Goal: Find specific page/section: Find specific page/section

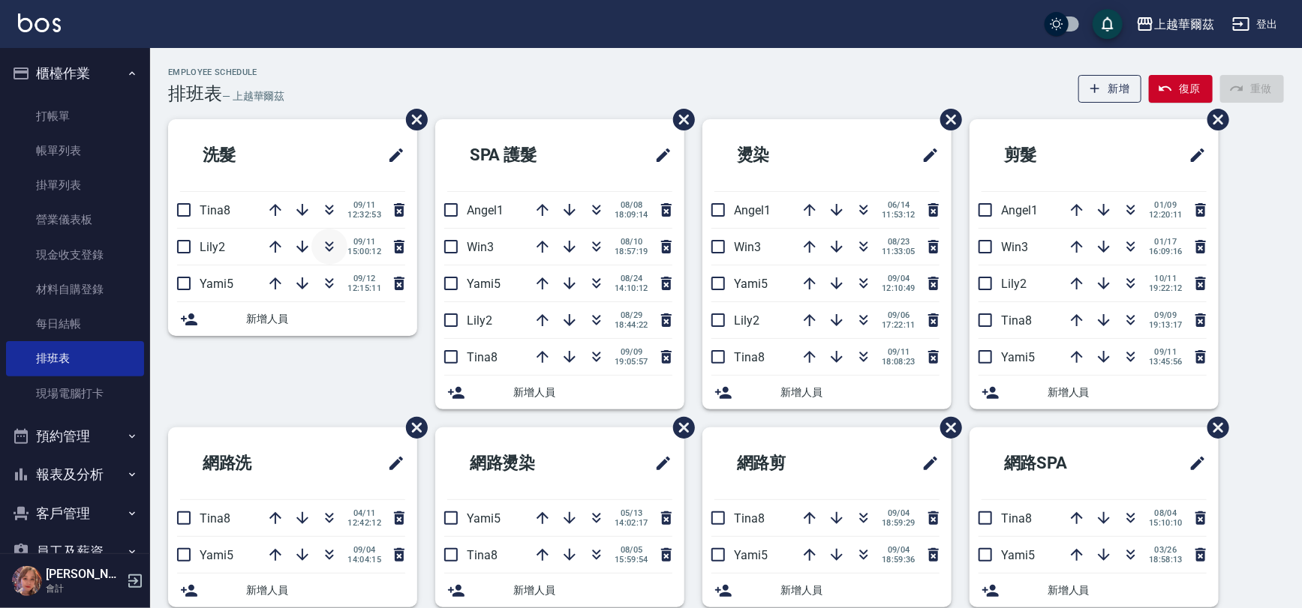
click at [338, 245] on button "button" at bounding box center [329, 247] width 36 height 36
click at [114, 470] on button "報表及分析" at bounding box center [75, 474] width 138 height 39
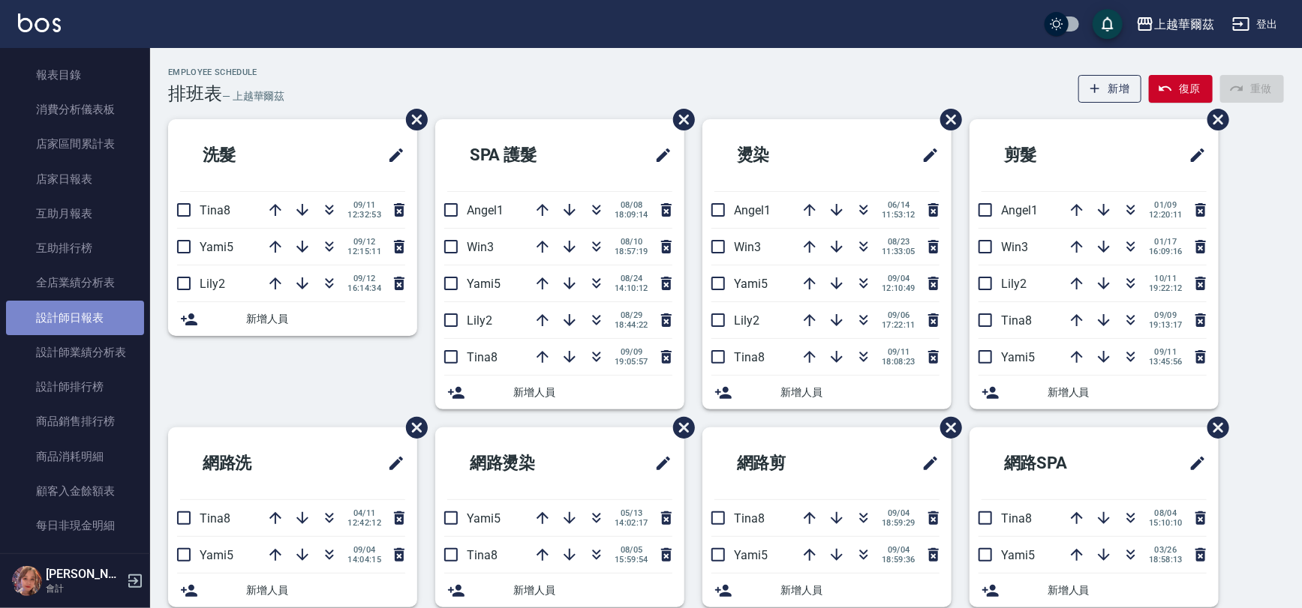
click at [101, 313] on link "設計師日報表" at bounding box center [75, 318] width 138 height 35
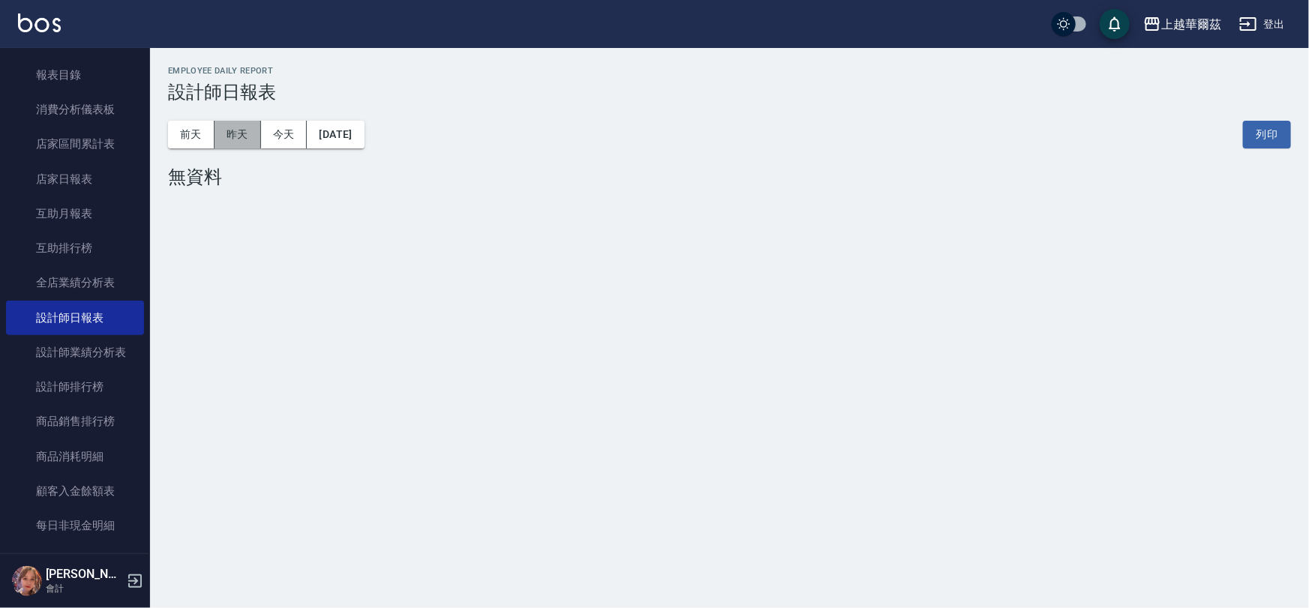
click at [230, 139] on button "昨天" at bounding box center [238, 135] width 47 height 28
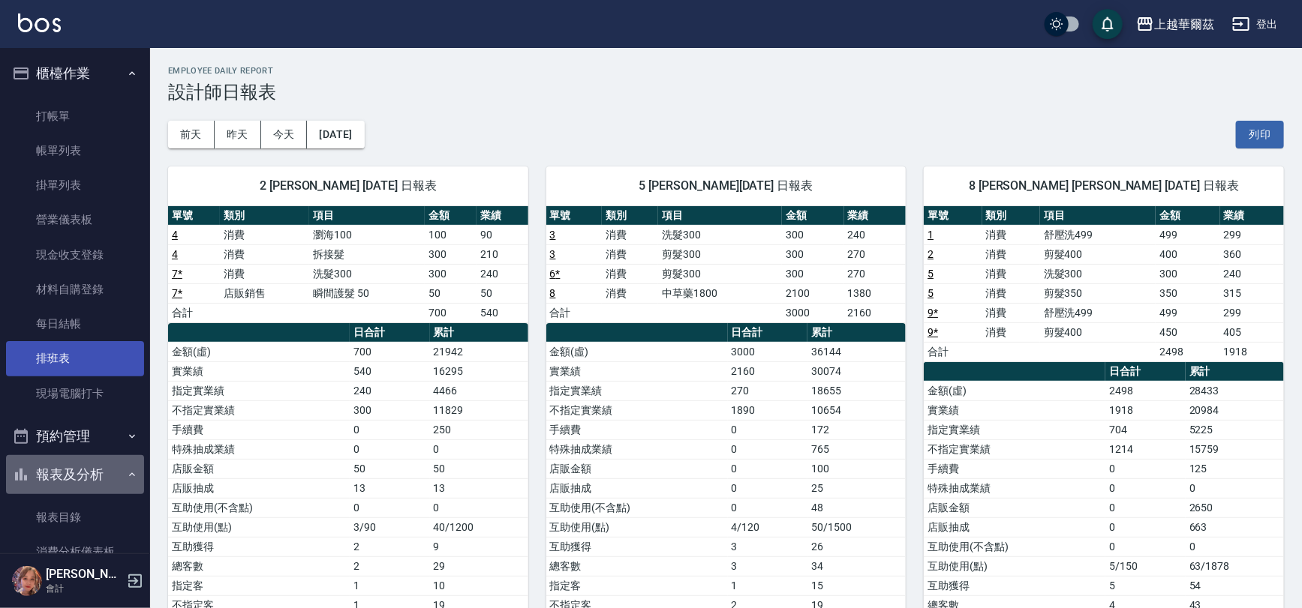
drag, startPoint x: 98, startPoint y: 467, endPoint x: 68, endPoint y: 344, distance: 126.6
click at [104, 454] on ul "櫃檯作業 打帳單 帳單列表 掛單列表 營業儀表板 現金收支登錄 材料自購登錄 每日結帳 排班表 現場電腦打卡 預約管理 預約管理 單日預約紀錄 單週預約紀錄 …" at bounding box center [75, 596] width 138 height 1097
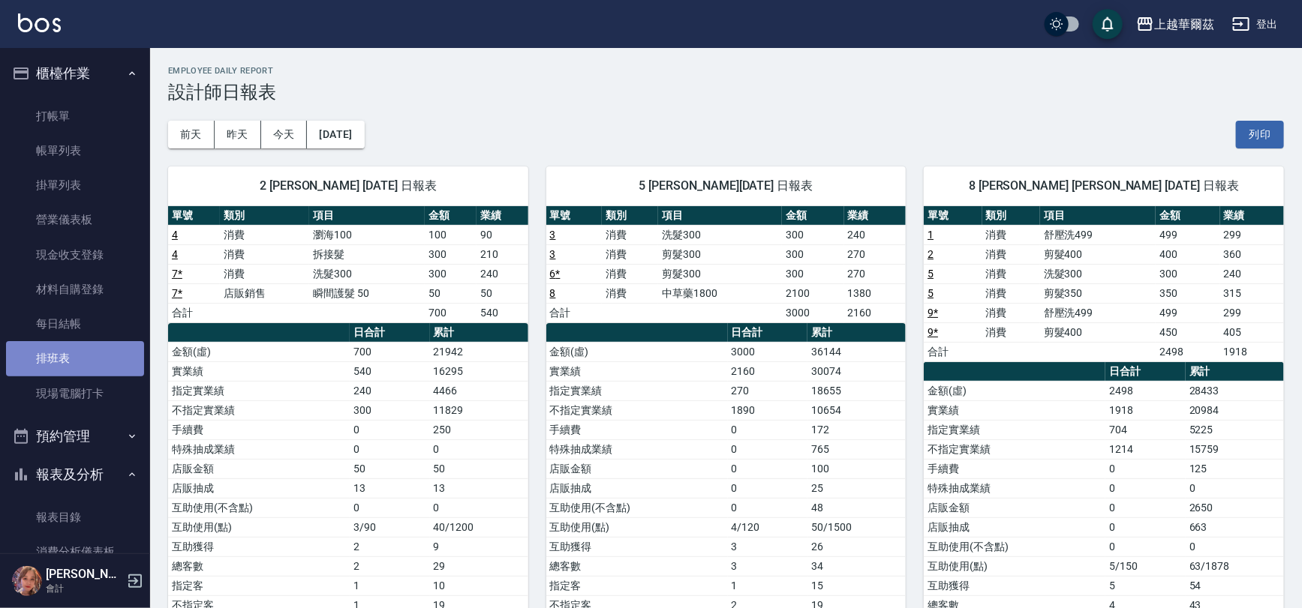
click at [77, 366] on link "排班表" at bounding box center [75, 358] width 138 height 35
